Goal: Task Accomplishment & Management: Manage account settings

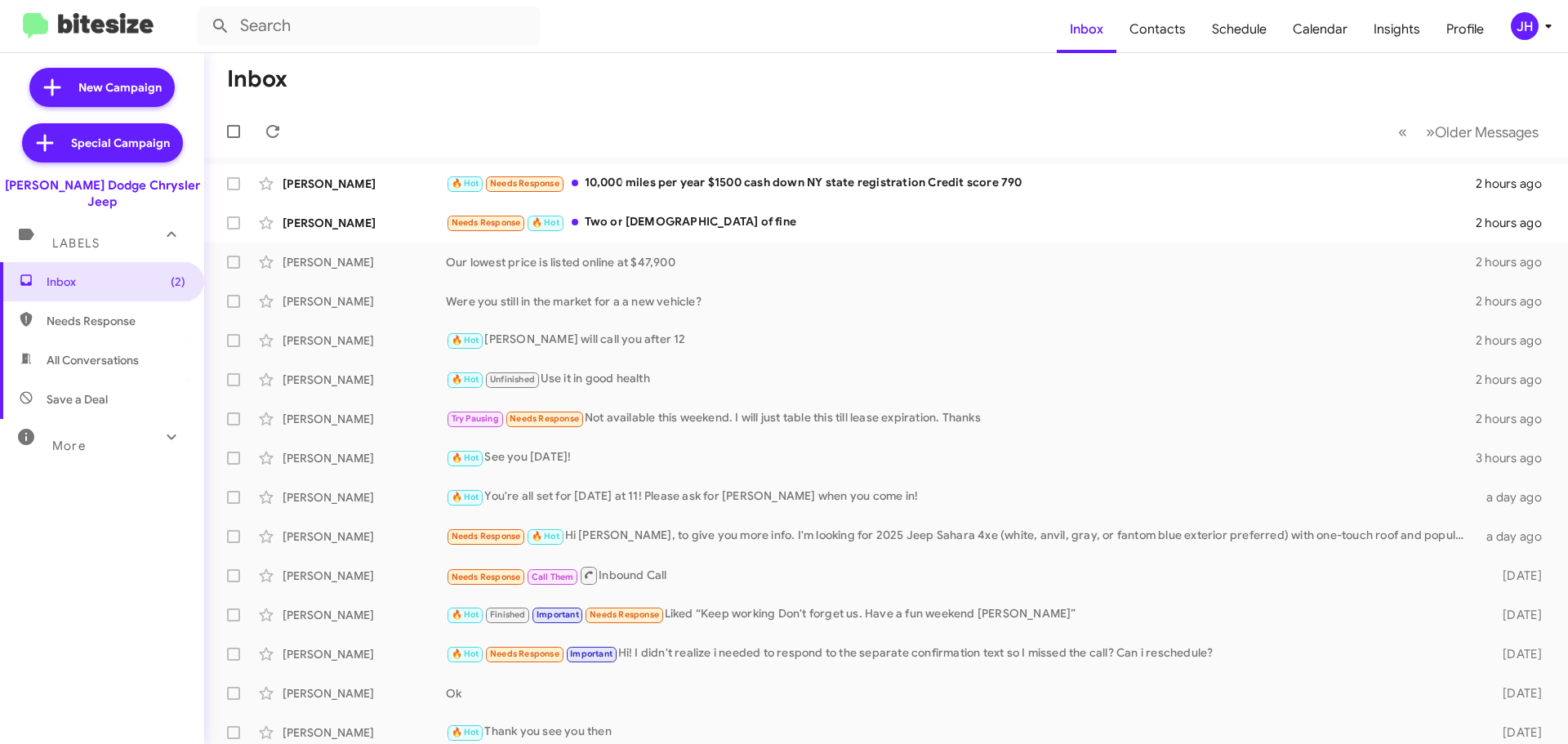
click at [1524, 27] on div "JH" at bounding box center [1525, 26] width 28 height 28
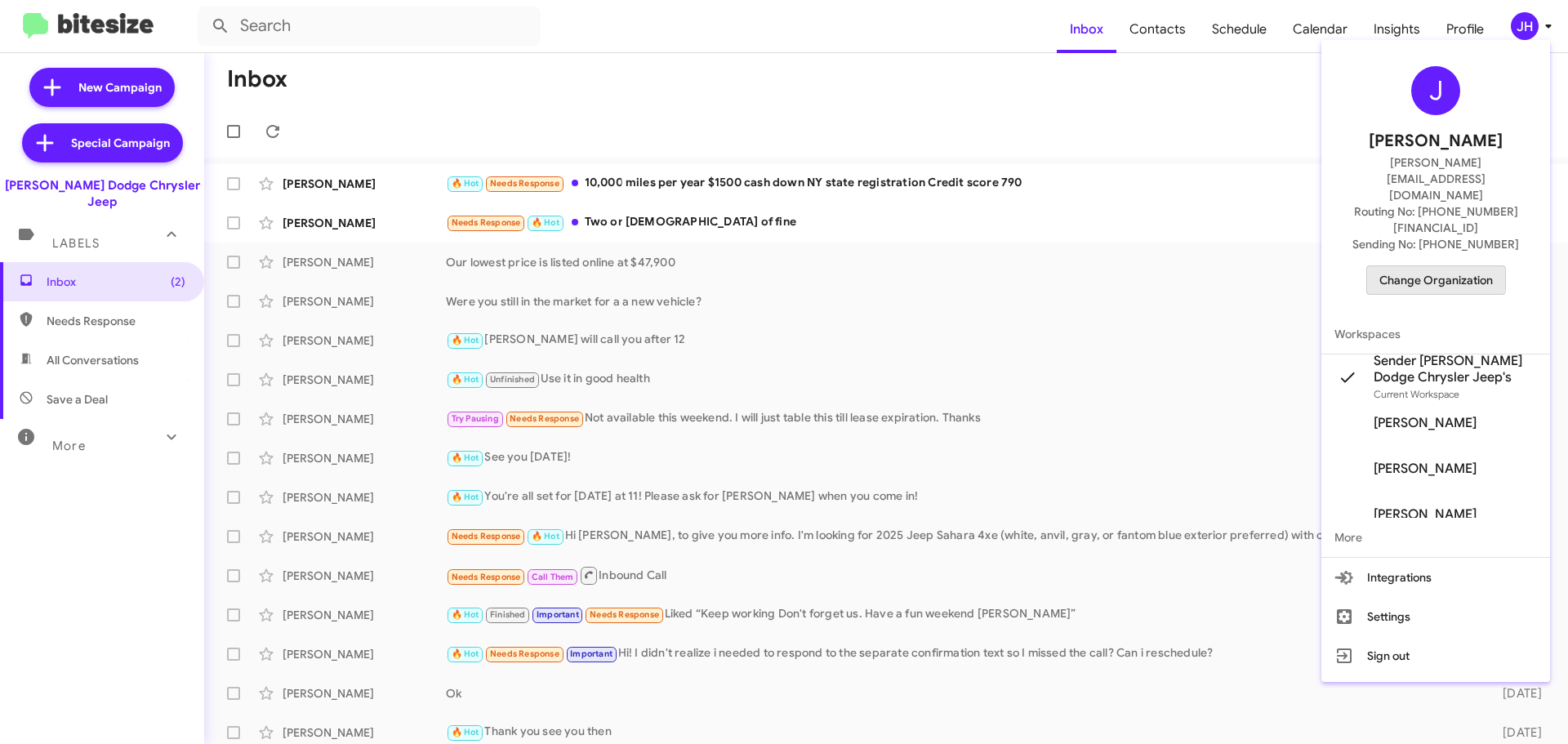
click at [1422, 266] on span "Change Organization" at bounding box center [1435, 280] width 113 height 28
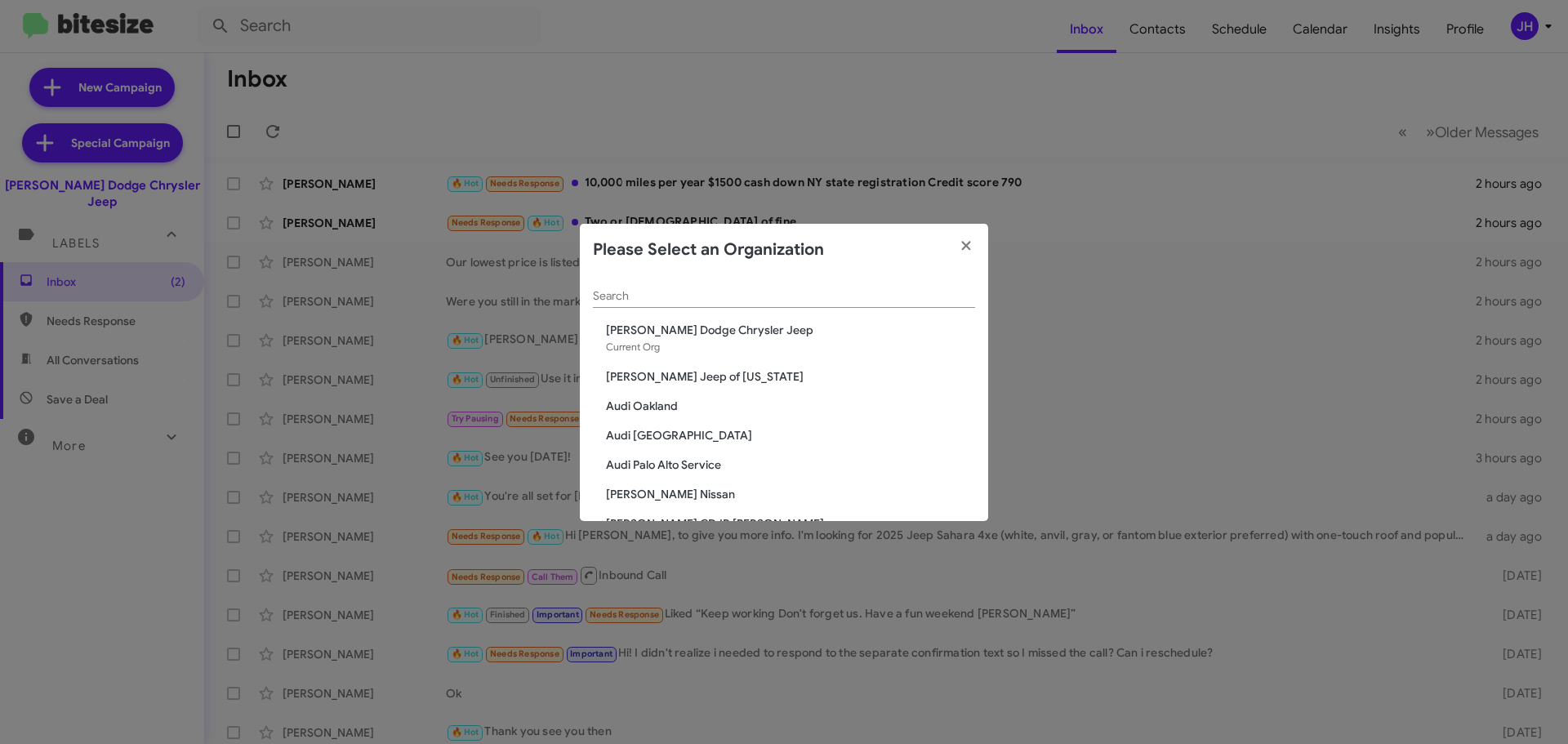
click at [646, 291] on input "Search" at bounding box center [784, 296] width 382 height 13
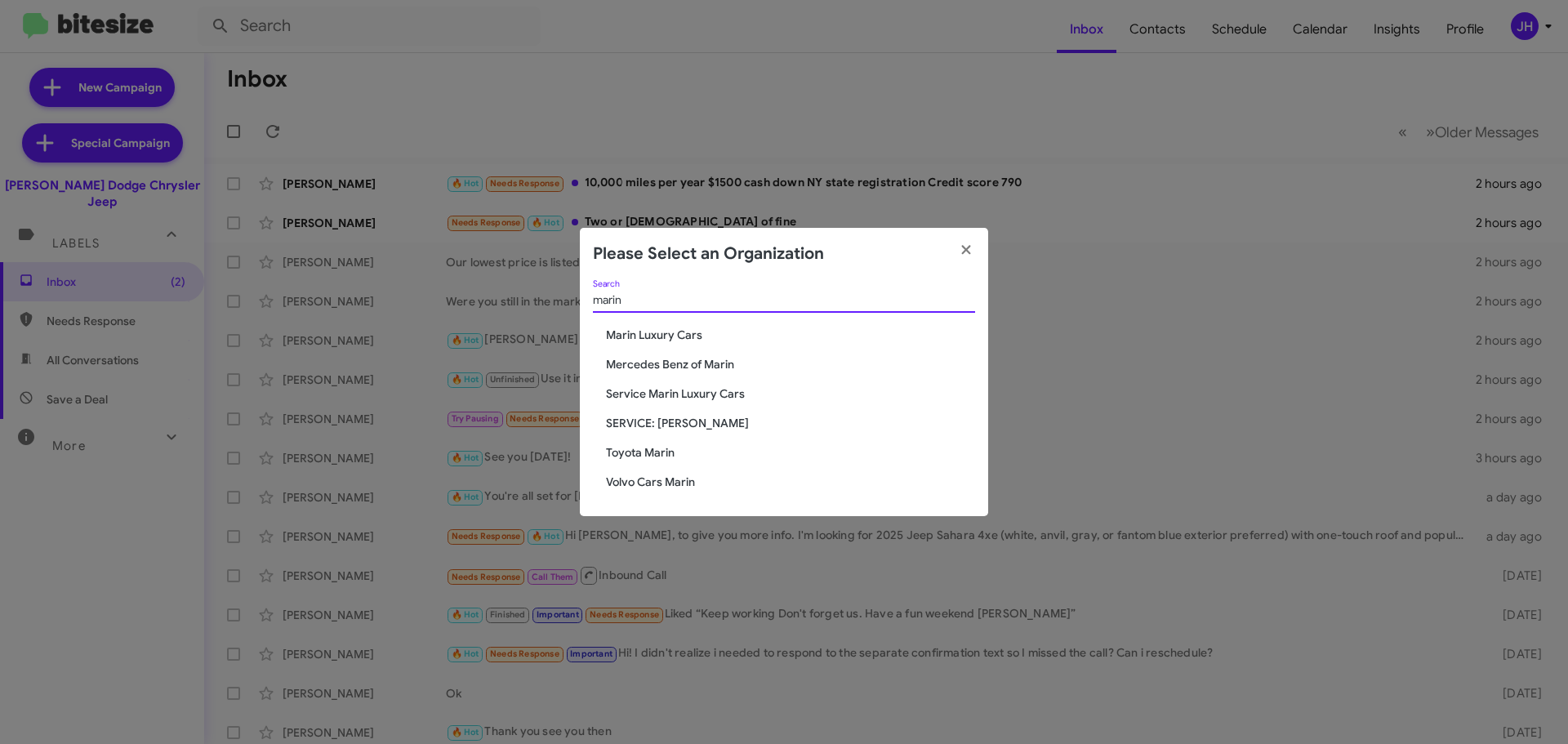
type input "marin"
click at [651, 432] on div "marin Search Marin Luxury Cars Mercedes Benz of Marin Service Marin Luxury Cars…" at bounding box center [784, 397] width 408 height 236
click at [649, 463] on div "marin Search Marin Luxury Cars Mercedes Benz of Marin Service Marin Luxury Cars…" at bounding box center [784, 397] width 408 height 236
click at [653, 454] on span "Toyota Marin" at bounding box center [790, 452] width 369 height 17
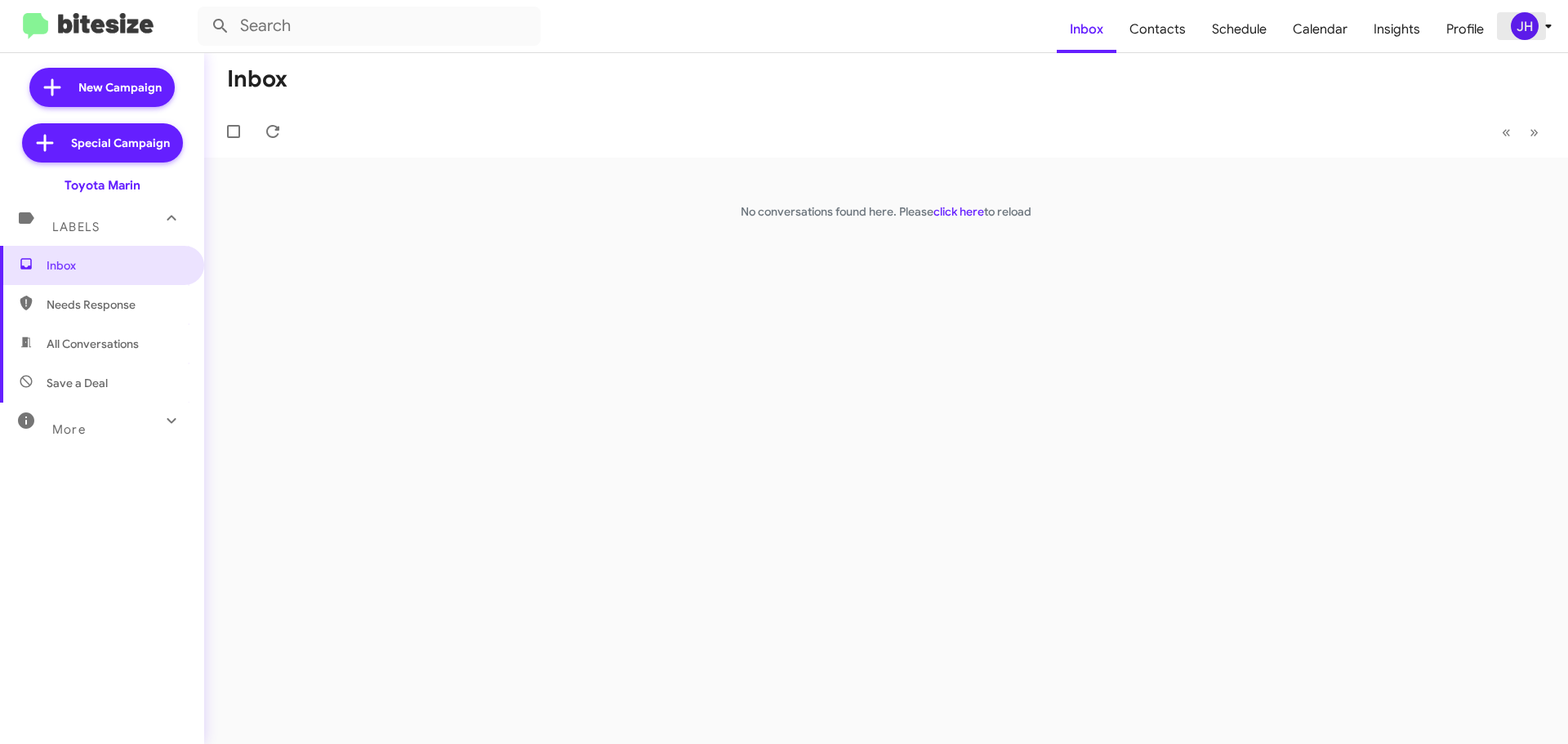
click at [1516, 27] on div "JH" at bounding box center [1525, 26] width 28 height 28
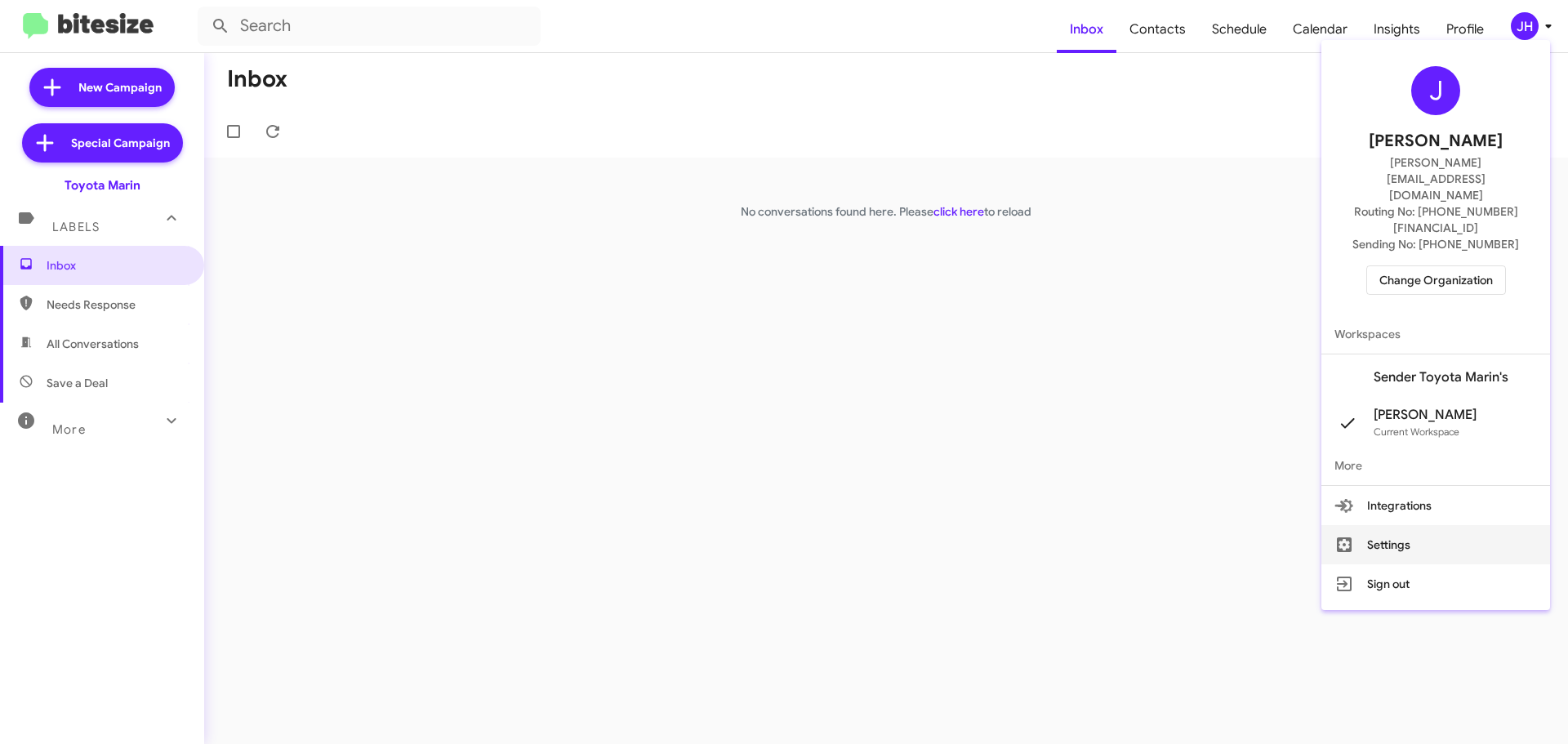
click at [1444, 525] on button "Settings" at bounding box center [1435, 545] width 229 height 39
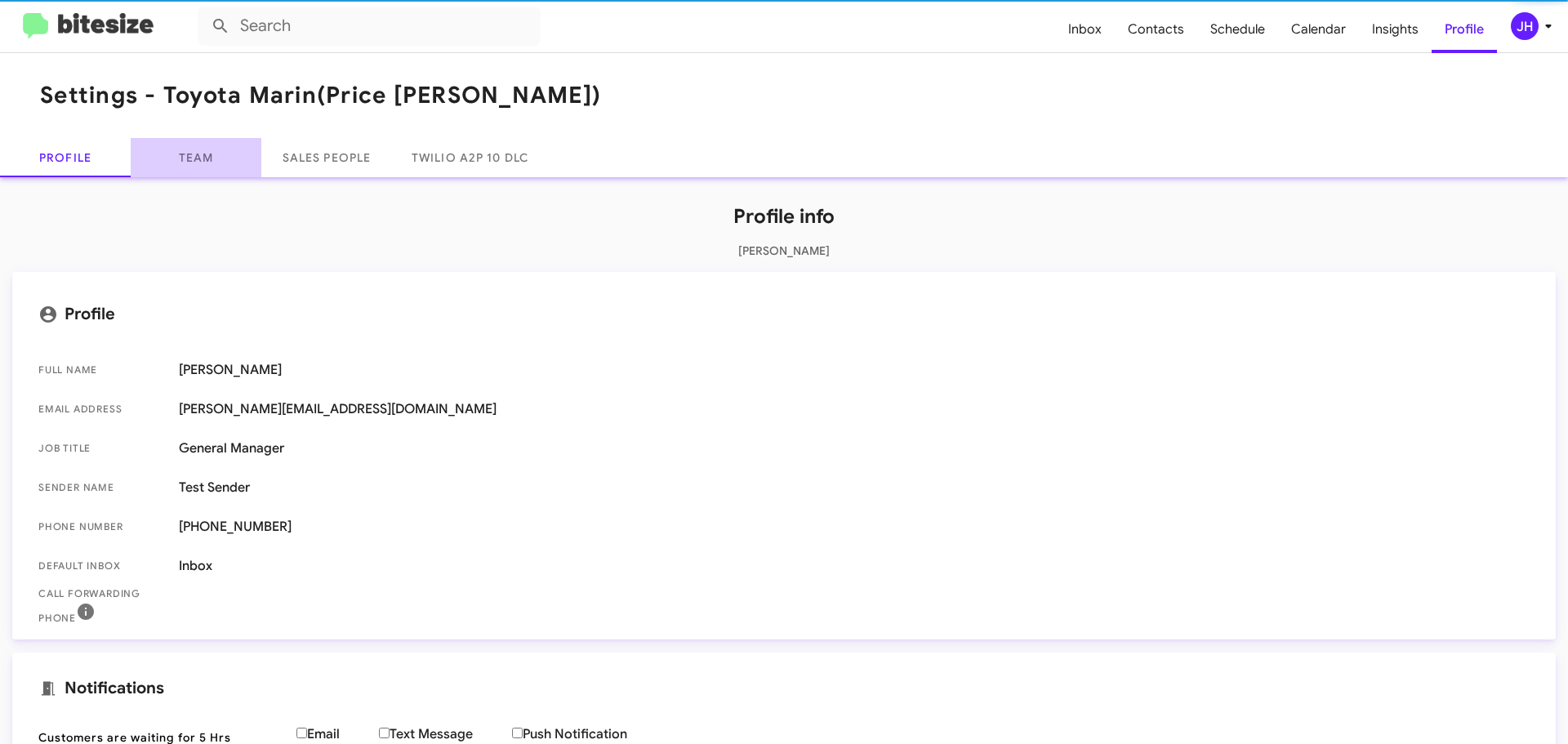
click at [186, 166] on link "Team" at bounding box center [196, 158] width 131 height 39
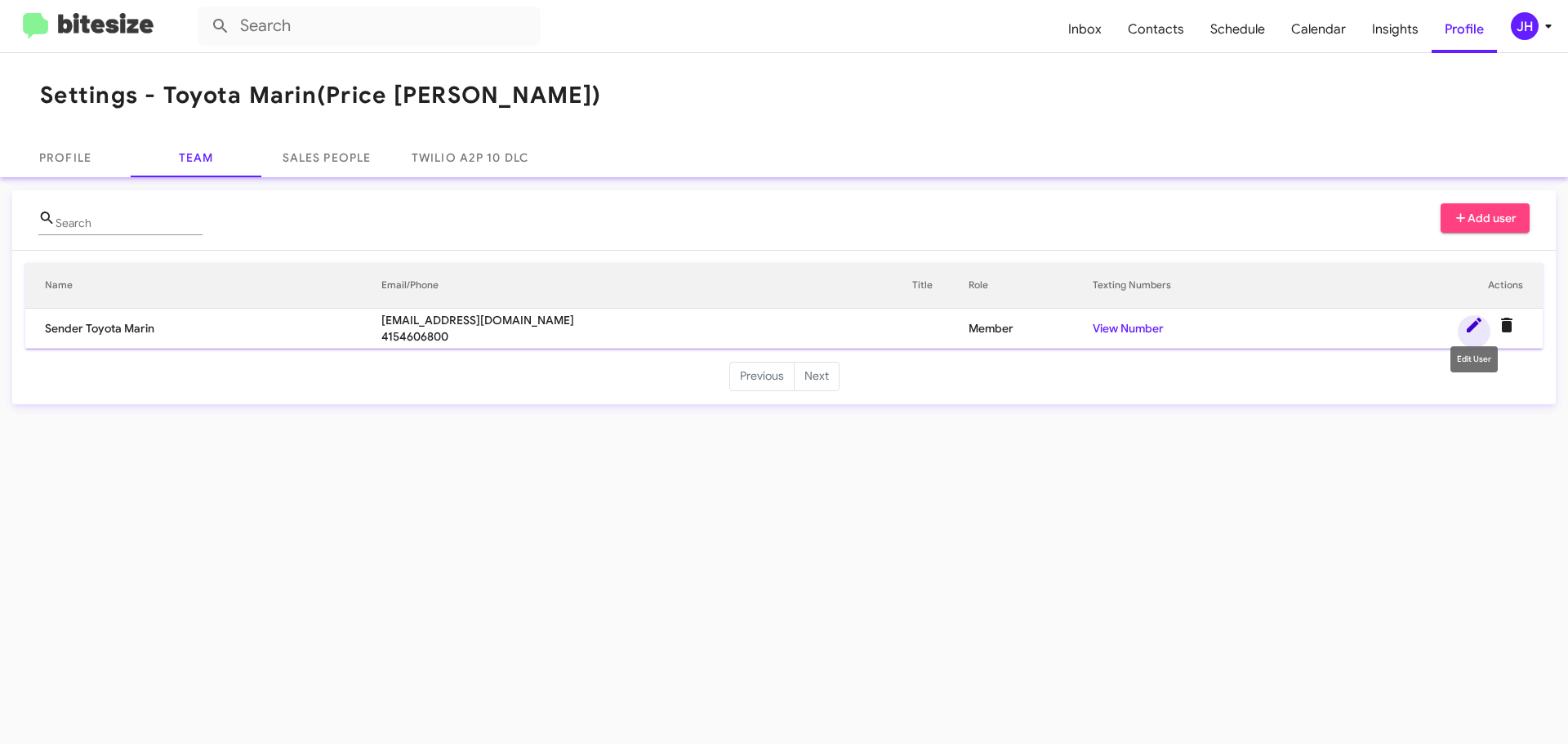
click at [1471, 325] on icon at bounding box center [1473, 324] width 15 height 15
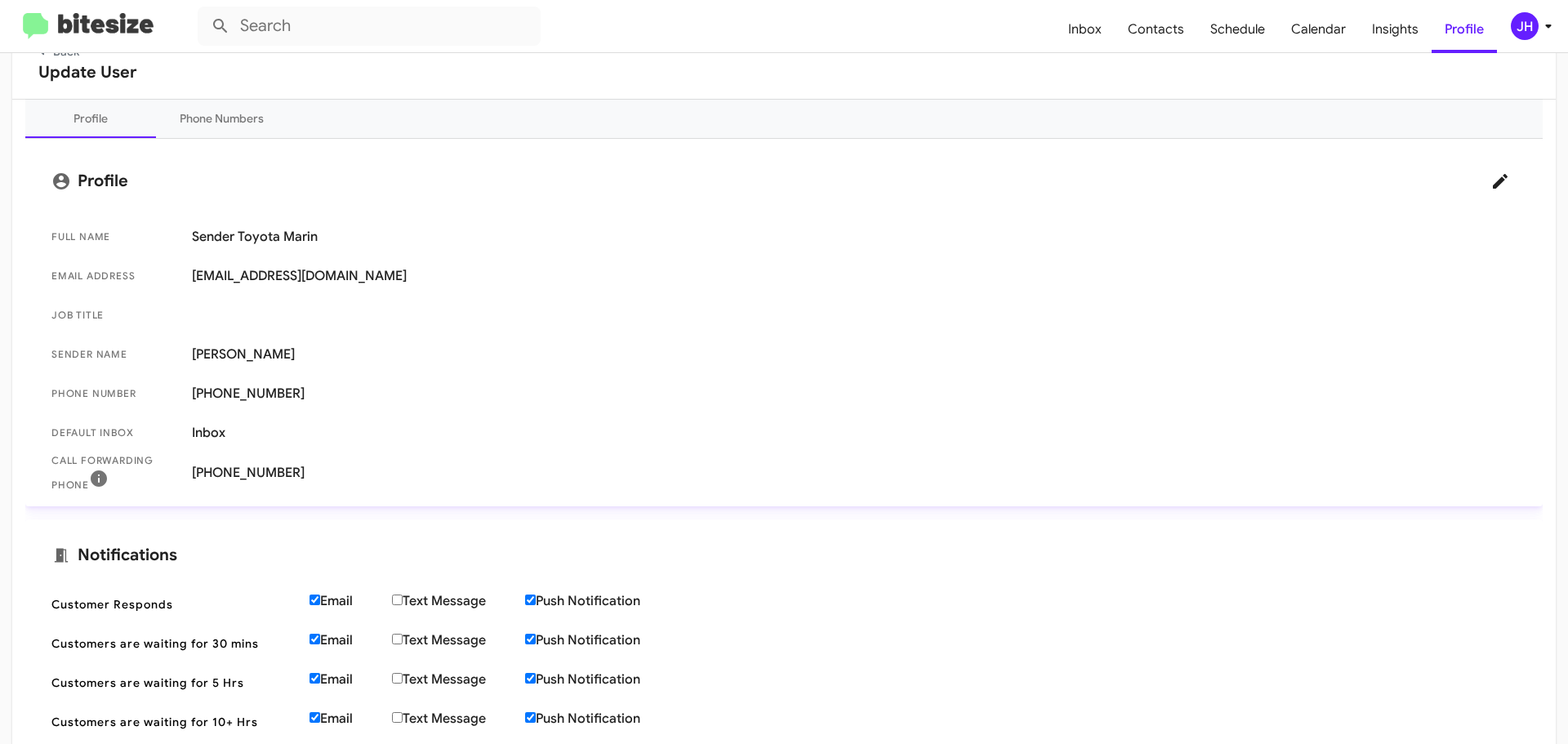
scroll to position [164, 0]
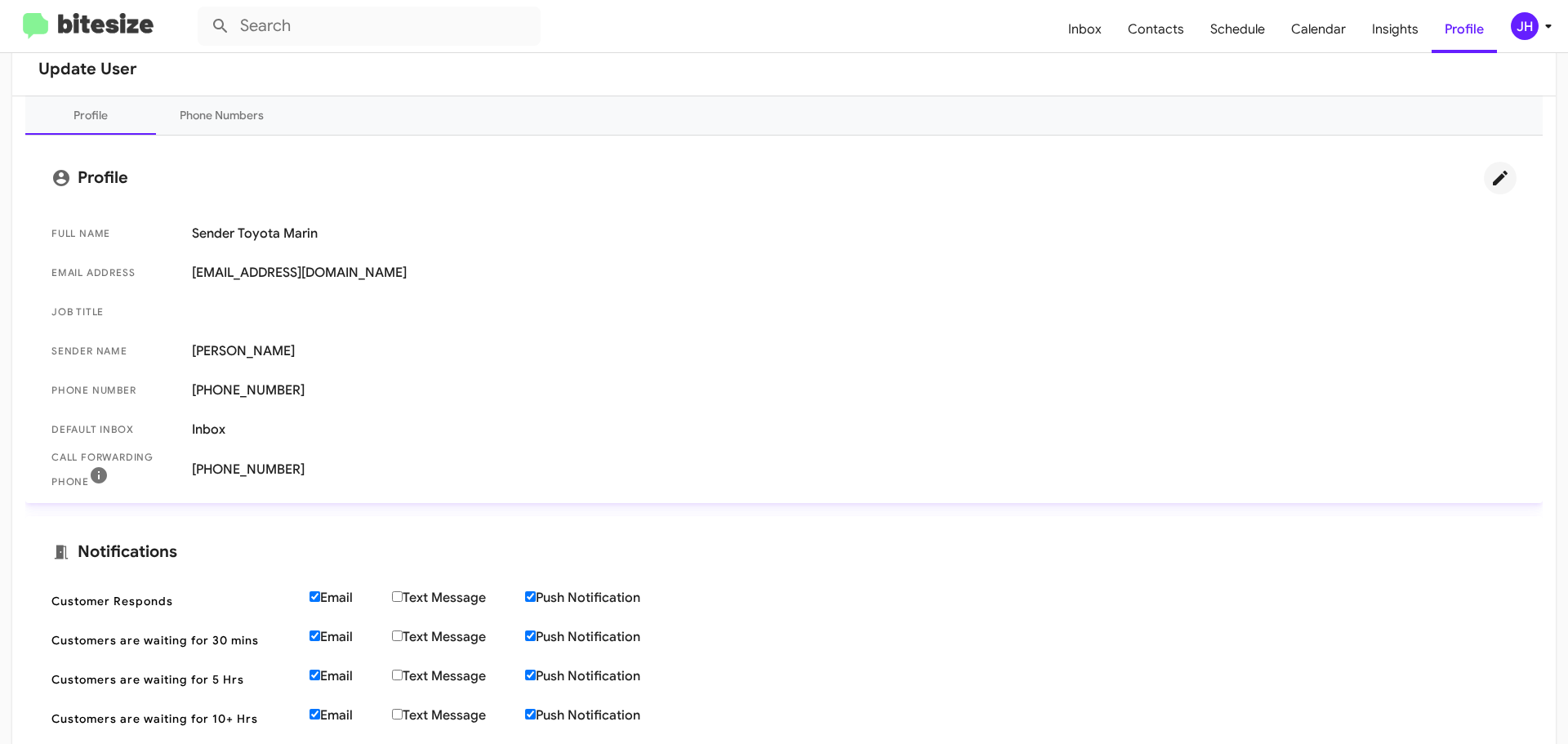
click at [1492, 185] on icon at bounding box center [1499, 177] width 15 height 15
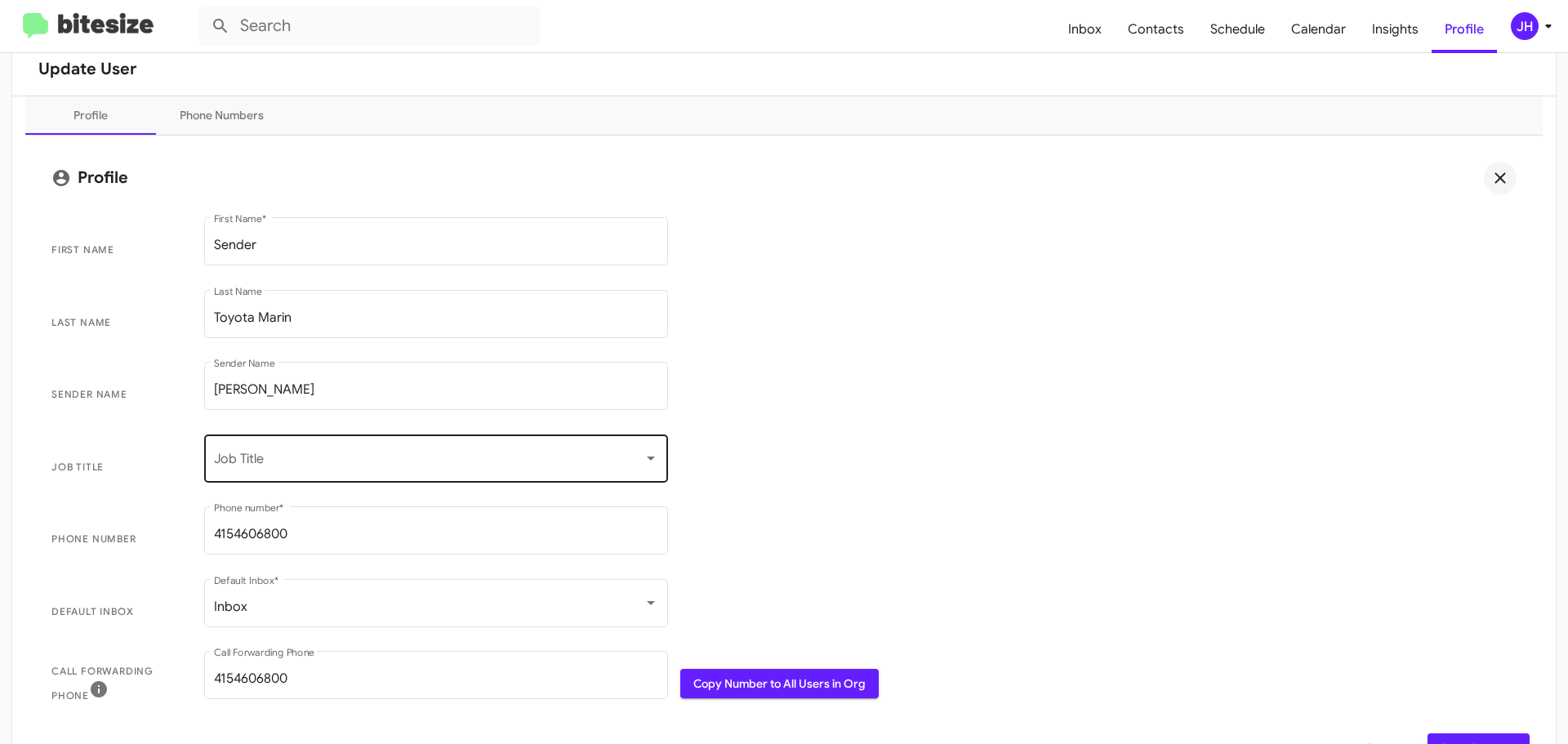
click at [338, 454] on span at bounding box center [429, 461] width 430 height 15
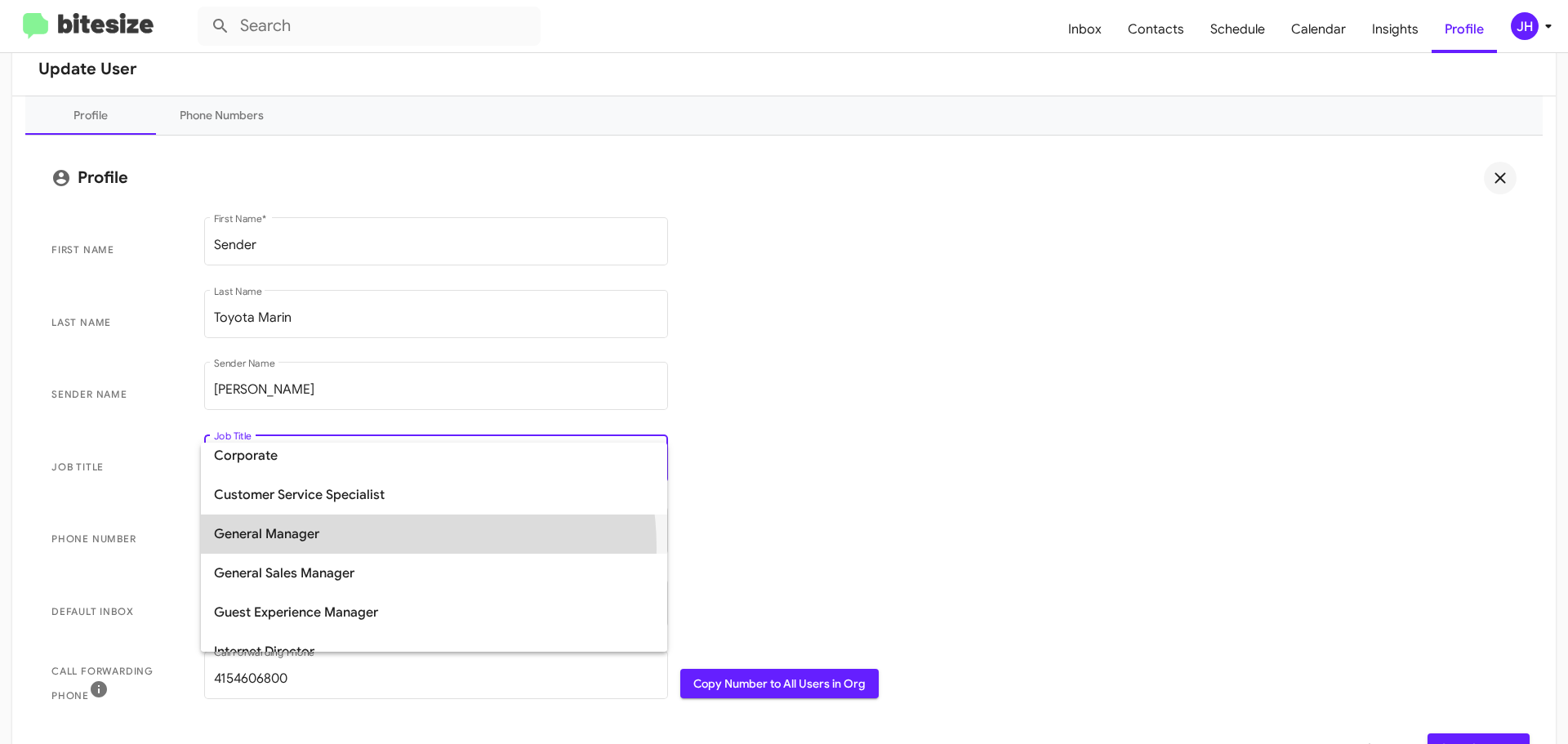
click at [352, 548] on span "General Manager" at bounding box center [434, 534] width 441 height 39
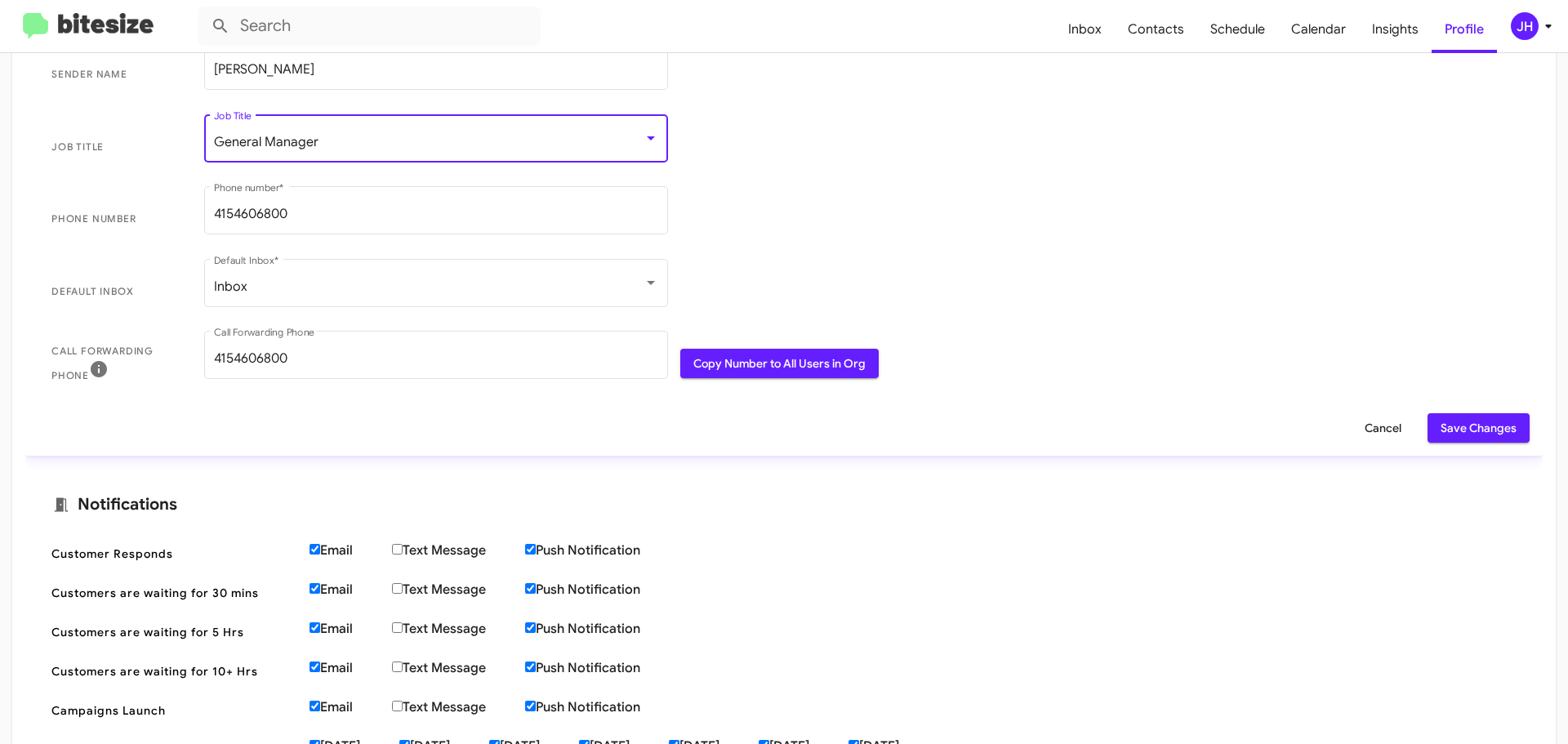
scroll to position [490, 0]
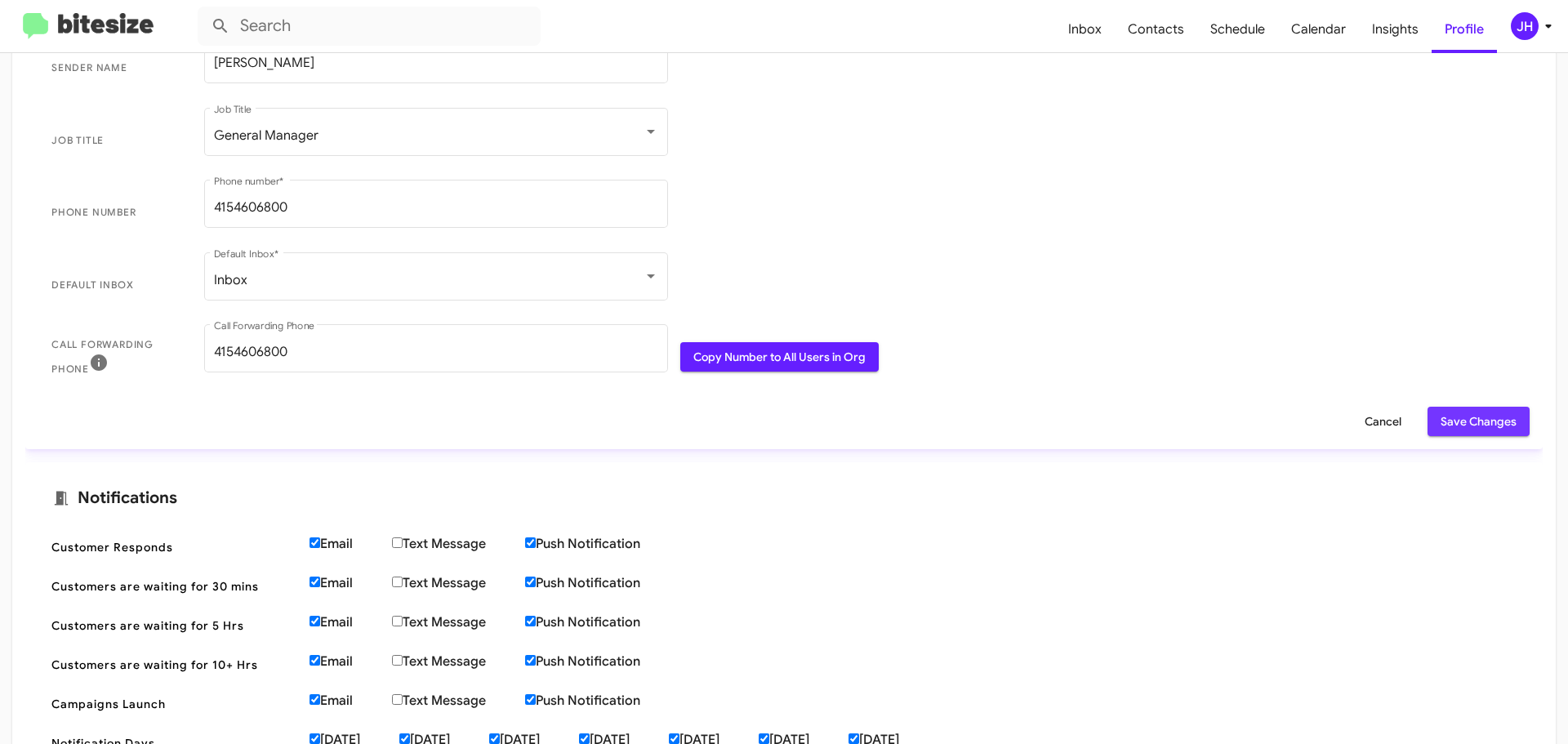
click at [1477, 431] on span "Save Changes" at bounding box center [1477, 422] width 76 height 30
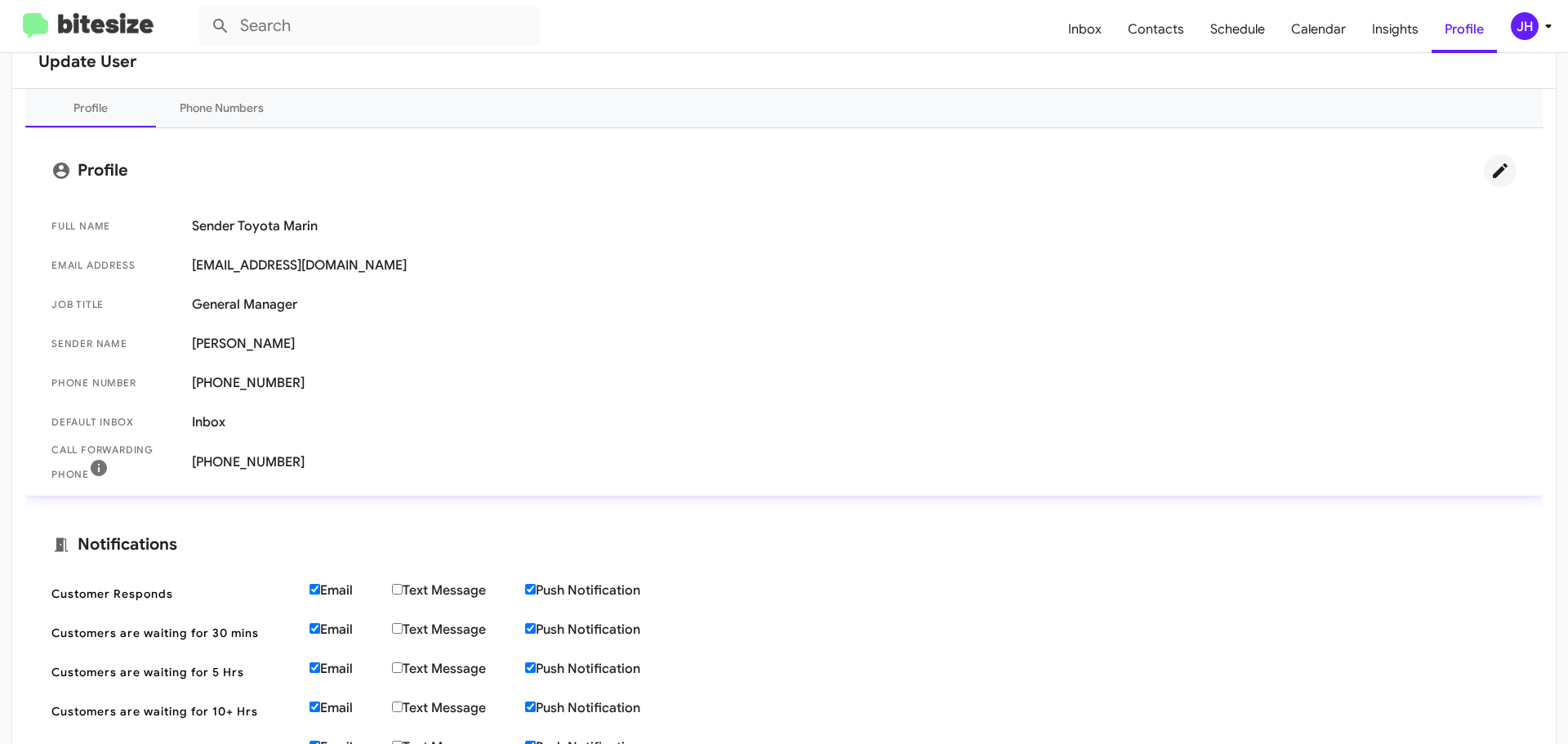
scroll to position [0, 0]
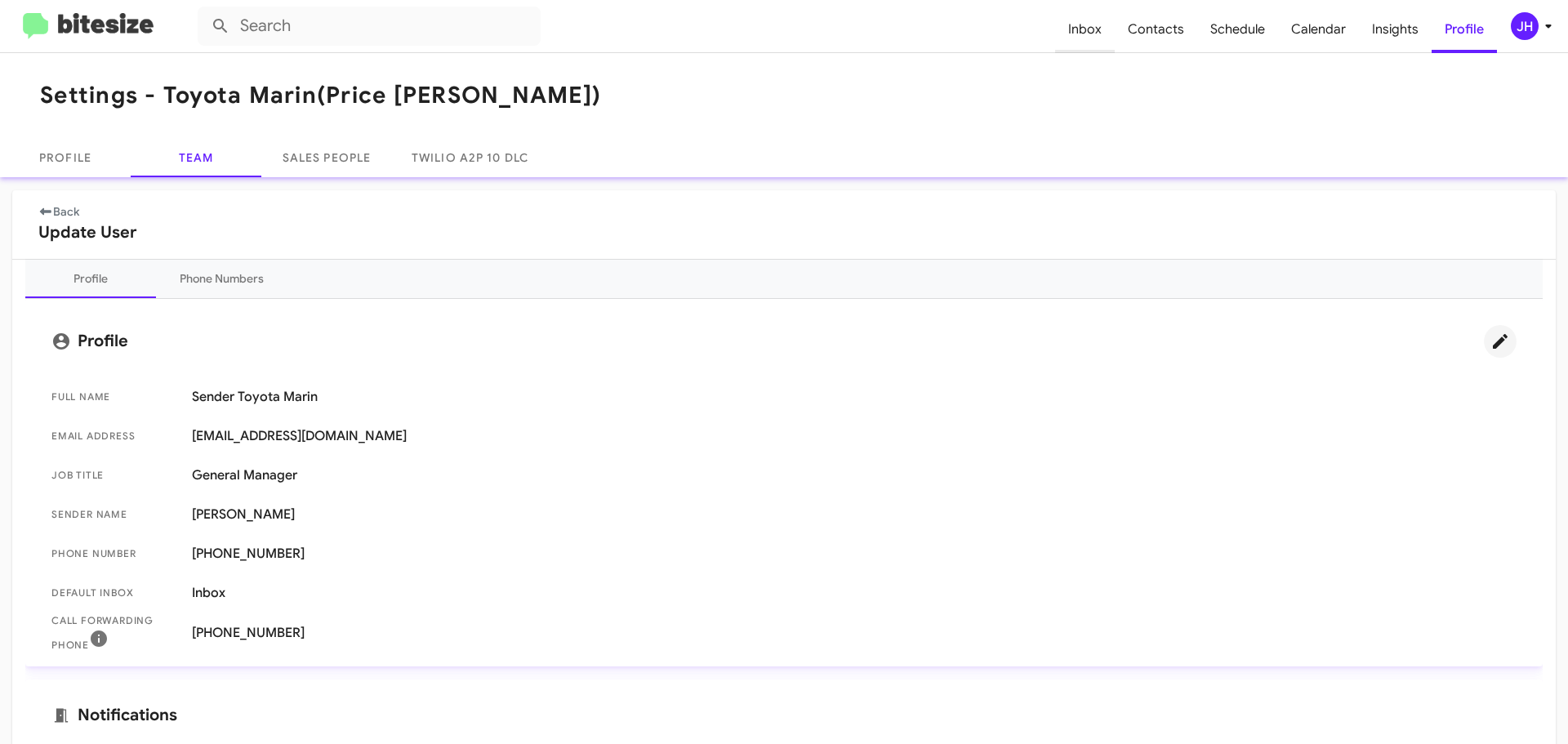
click at [1105, 21] on span "Inbox" at bounding box center [1084, 30] width 59 height 47
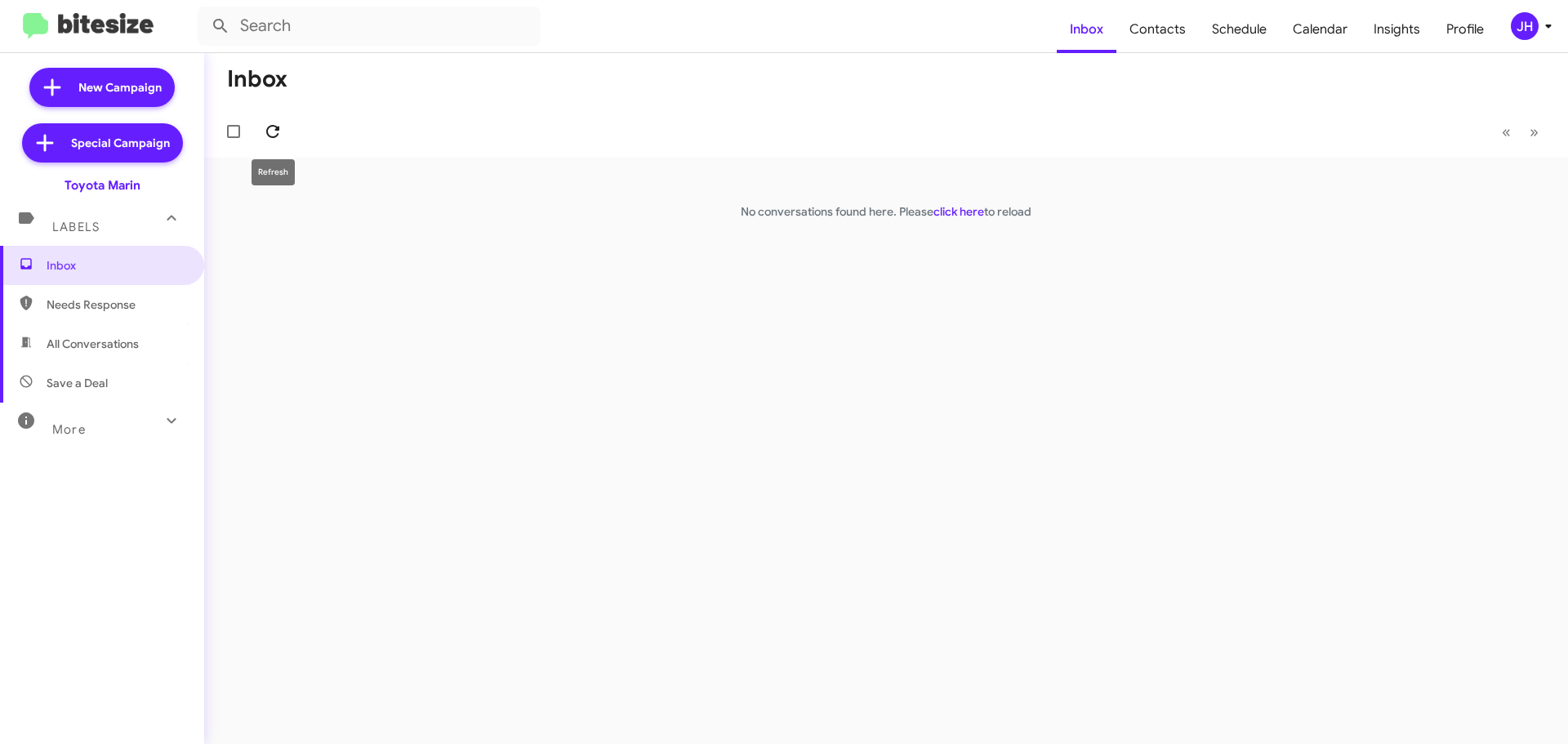
click at [278, 134] on icon at bounding box center [272, 131] width 13 height 13
